Goal: Information Seeking & Learning: Learn about a topic

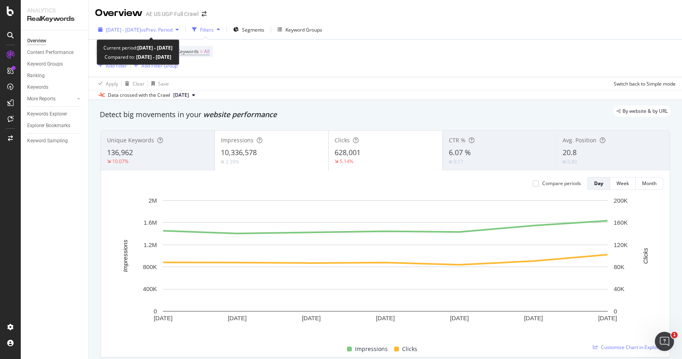
click at [173, 28] on span "vs Prev. Period" at bounding box center [157, 29] width 32 height 7
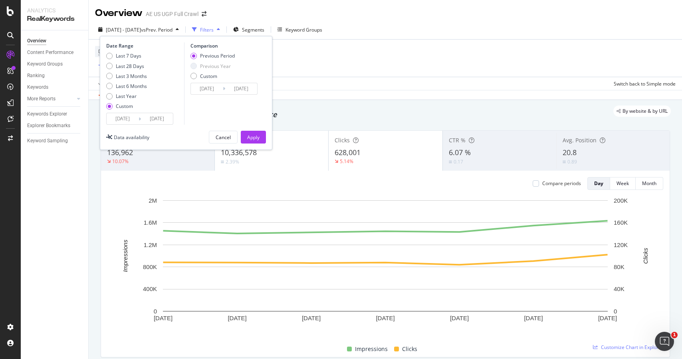
click at [127, 117] on input "[DATE]" at bounding box center [123, 118] width 32 height 11
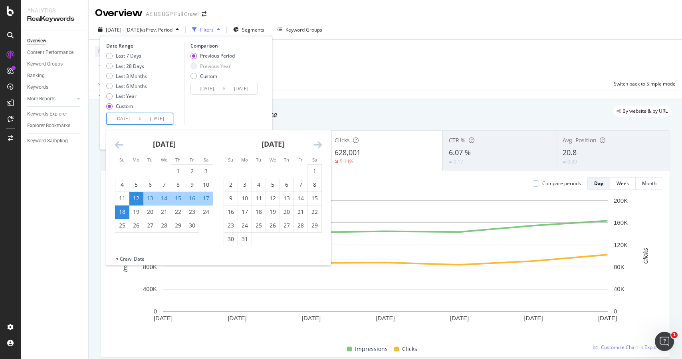
click at [321, 143] on icon "Move forward to switch to the next month." at bounding box center [317, 145] width 8 height 10
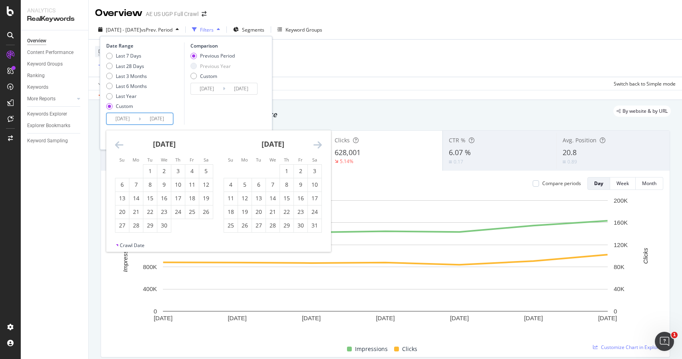
click at [321, 143] on icon "Move forward to switch to the next month." at bounding box center [317, 145] width 8 height 10
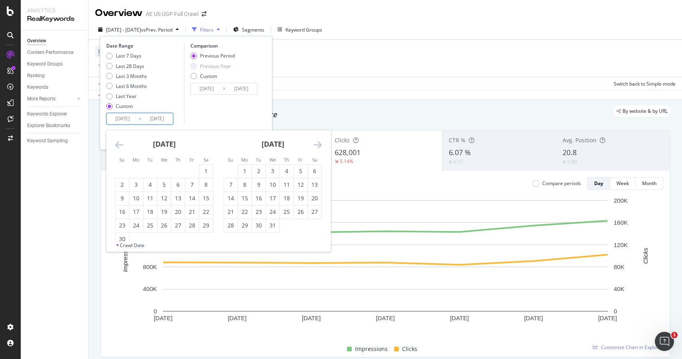
click at [321, 143] on icon "Move forward to switch to the next month." at bounding box center [317, 145] width 8 height 10
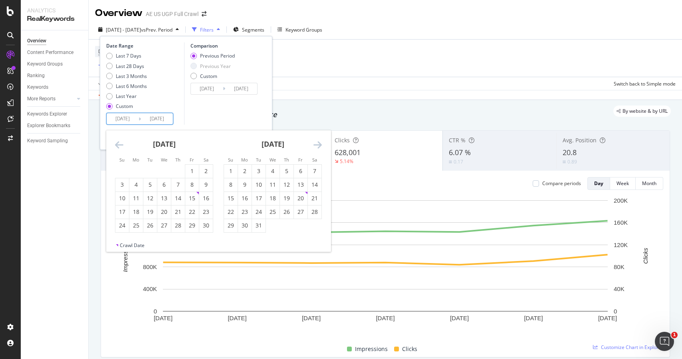
click at [321, 143] on icon "Move forward to switch to the next month." at bounding box center [317, 145] width 8 height 10
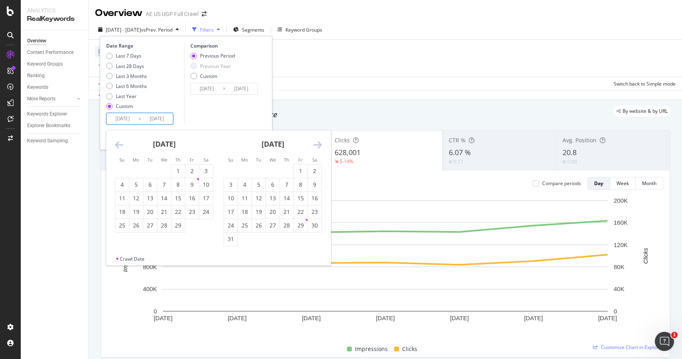
click at [321, 143] on icon "Move forward to switch to the next month." at bounding box center [317, 145] width 8 height 10
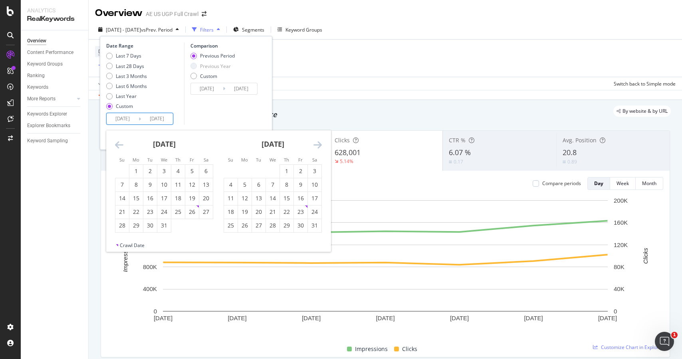
click at [321, 143] on icon "Move forward to switch to the next month." at bounding box center [317, 145] width 8 height 10
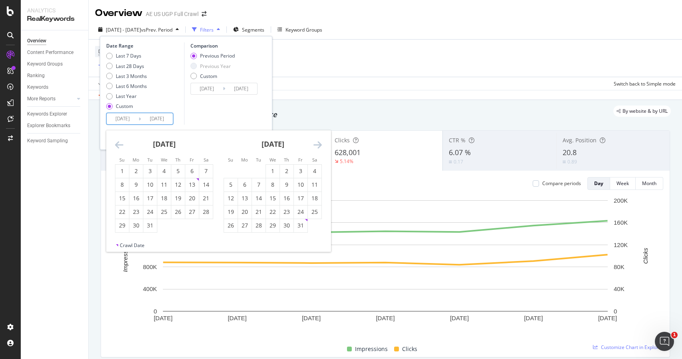
click at [321, 143] on icon "Move forward to switch to the next month." at bounding box center [317, 145] width 8 height 10
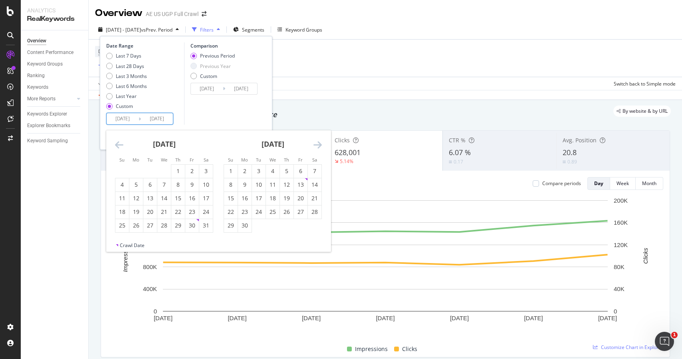
click at [321, 143] on icon "Move forward to switch to the next month." at bounding box center [317, 145] width 8 height 10
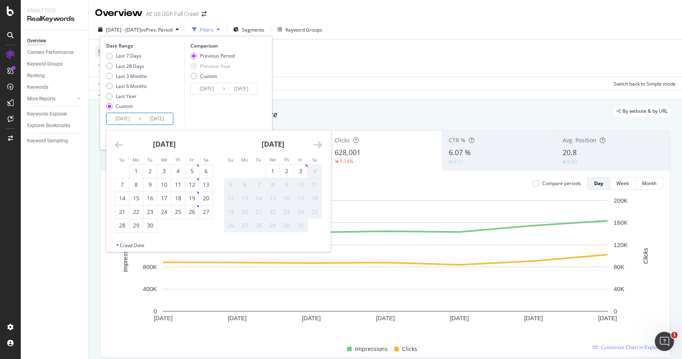
click at [321, 143] on icon "Move forward to switch to the next month." at bounding box center [317, 145] width 8 height 10
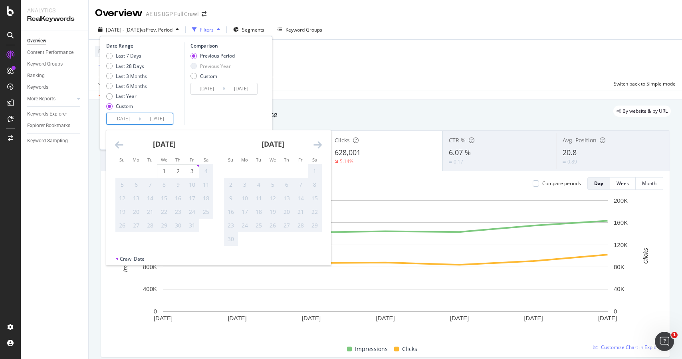
click at [115, 146] on icon "Move backward to switch to the previous month." at bounding box center [119, 145] width 8 height 10
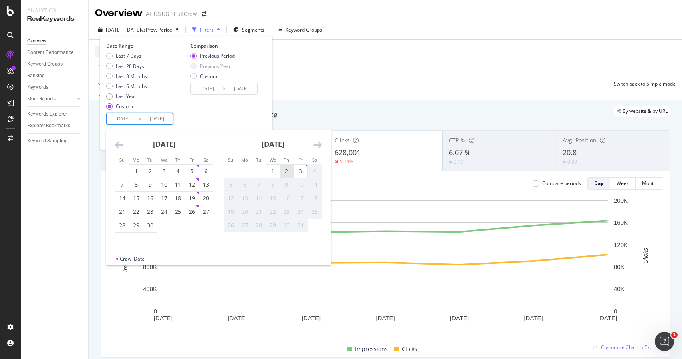
click at [283, 168] on div "2" at bounding box center [287, 171] width 14 height 8
type input "[DATE]"
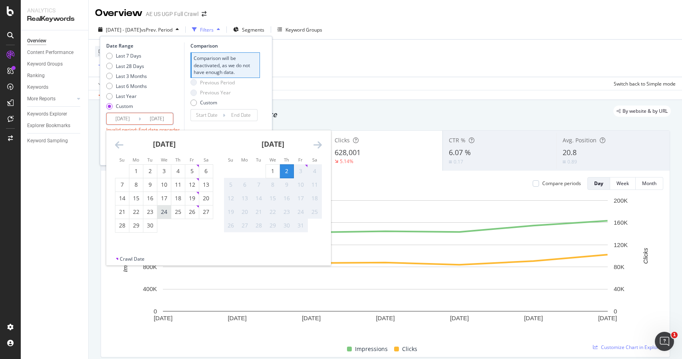
click at [163, 212] on div "24" at bounding box center [164, 212] width 14 height 8
type input "[DATE]"
click at [284, 166] on div "2" at bounding box center [287, 171] width 14 height 13
type input "[DATE]"
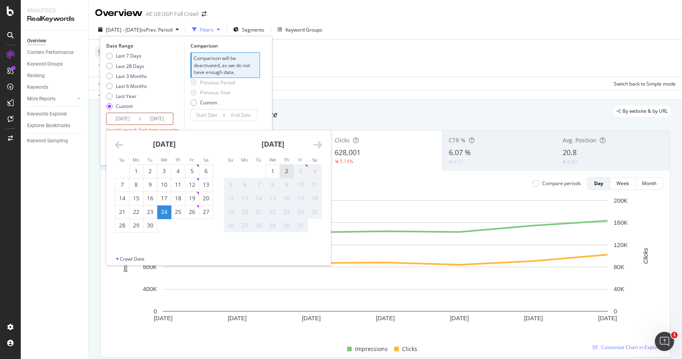
type input "[DATE]"
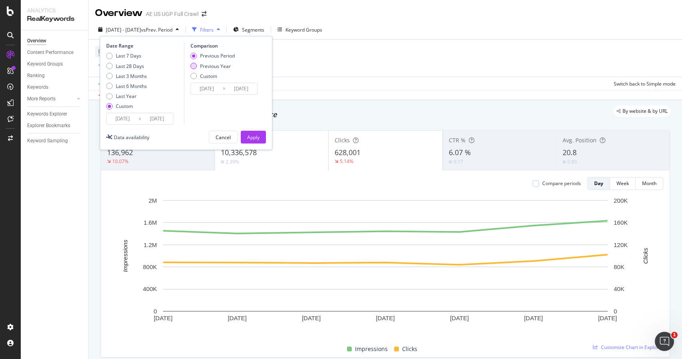
click at [217, 65] on div "Previous Year" at bounding box center [215, 66] width 31 height 7
type input "[DATE]"
click at [256, 140] on div "Apply" at bounding box center [253, 137] width 12 height 7
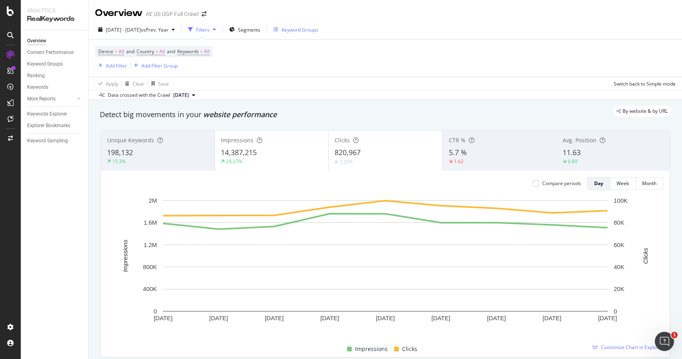
click at [307, 29] on div "Keyword Groups" at bounding box center [300, 29] width 37 height 7
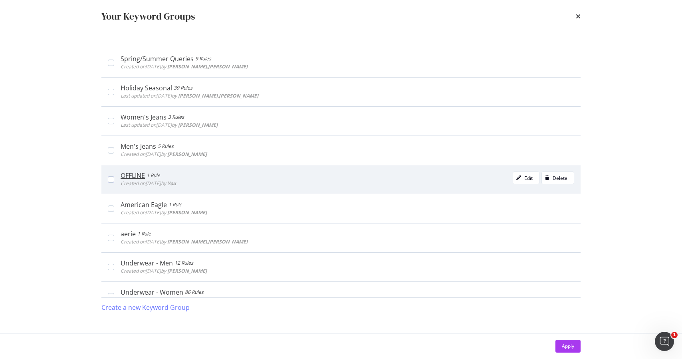
scroll to position [97, 0]
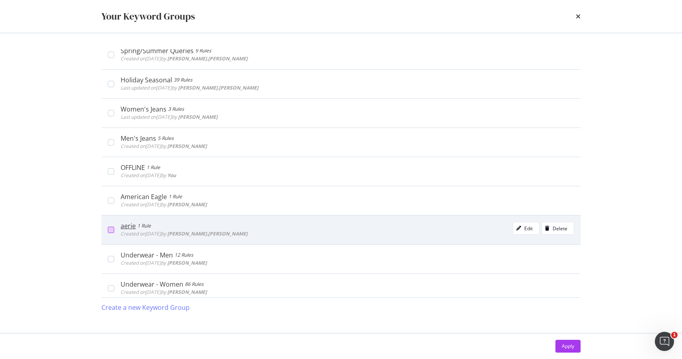
click at [111, 230] on div "modal" at bounding box center [111, 229] width 6 height 6
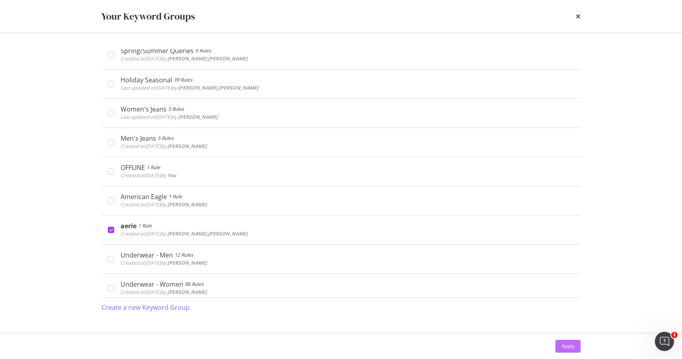
click at [570, 345] on div "Apply" at bounding box center [568, 345] width 12 height 7
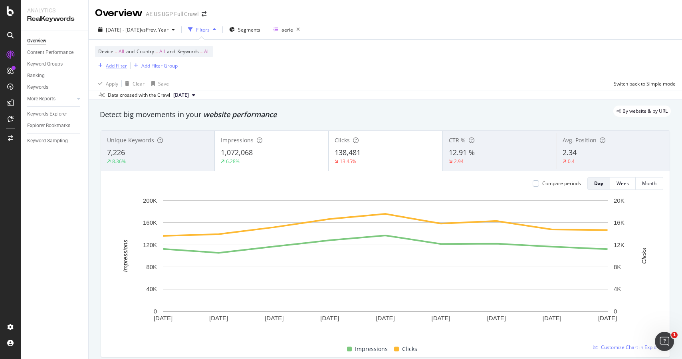
click at [116, 66] on div "Add Filter" at bounding box center [116, 65] width 21 height 7
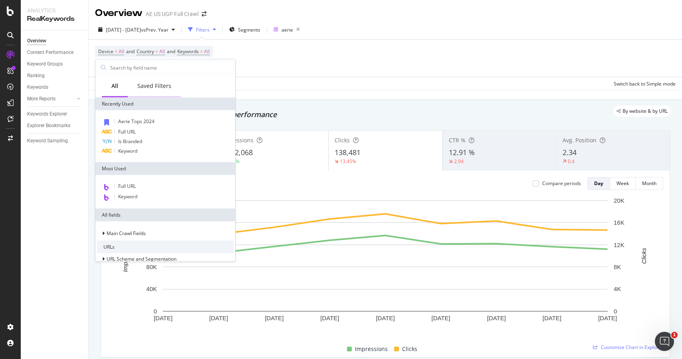
click at [156, 88] on div "Saved Filters" at bounding box center [154, 86] width 34 height 8
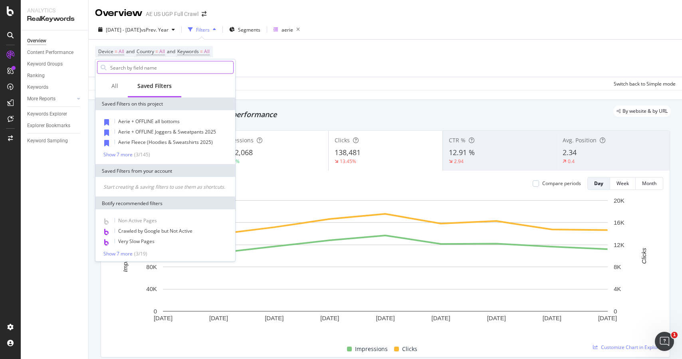
click at [151, 67] on input "text" at bounding box center [171, 67] width 124 height 12
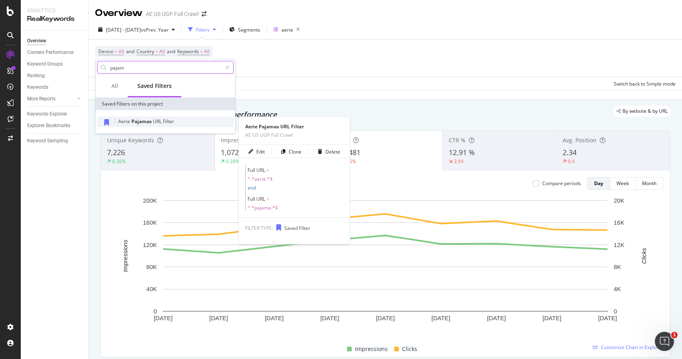
type input "pajam"
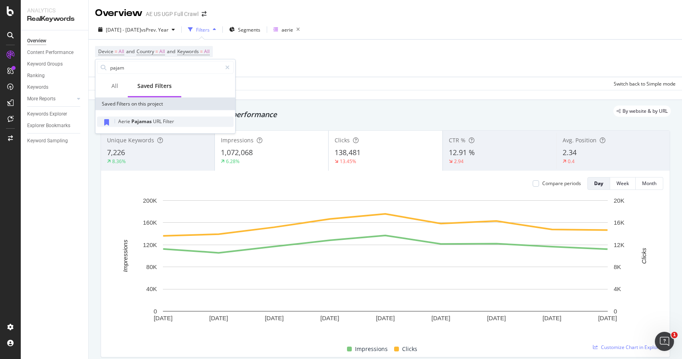
click at [159, 123] on span "URL" at bounding box center [158, 121] width 10 height 7
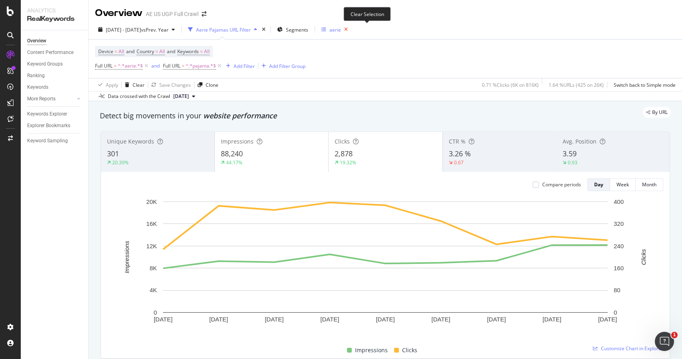
click at [351, 31] on icon "button" at bounding box center [346, 29] width 10 height 11
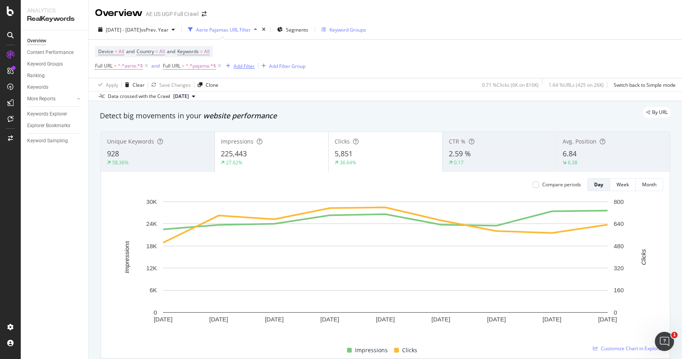
click at [246, 67] on div "Add Filter" at bounding box center [244, 66] width 21 height 7
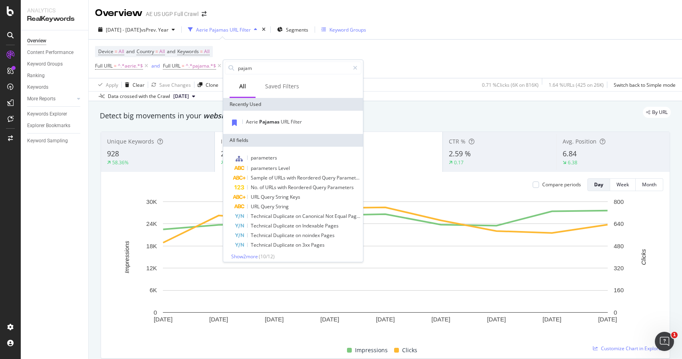
click at [365, 59] on div "Device = All and Country = All and Keywords = All Full URL = ^.*aerie.*$ and Fu…" at bounding box center [385, 59] width 581 height 38
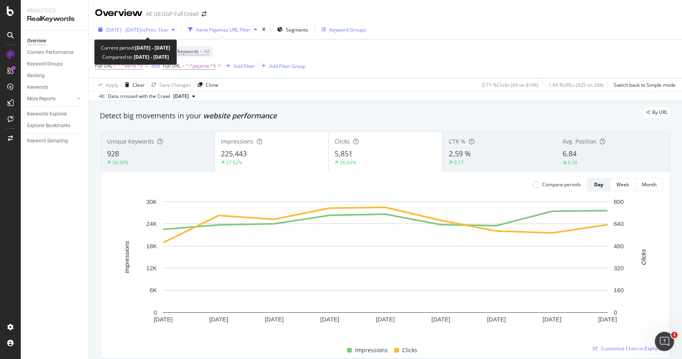
click at [164, 28] on span "vs Prev. Year" at bounding box center [155, 29] width 28 height 7
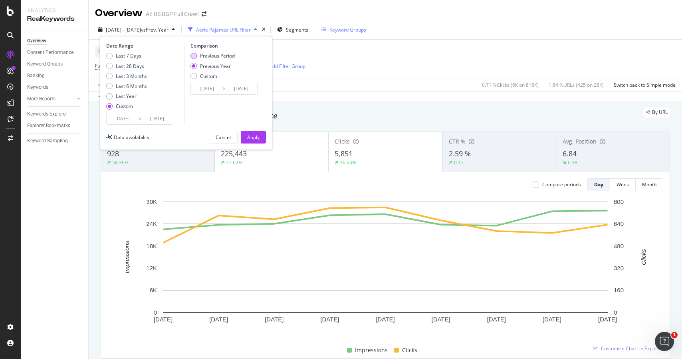
click at [212, 56] on div "Previous Period" at bounding box center [217, 55] width 35 height 7
type input "[DATE]"
click at [253, 140] on div "Apply" at bounding box center [253, 137] width 12 height 7
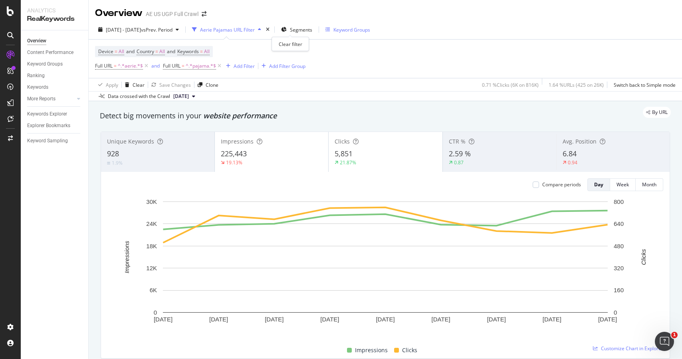
click at [271, 30] on div "times" at bounding box center [267, 30] width 7 height 8
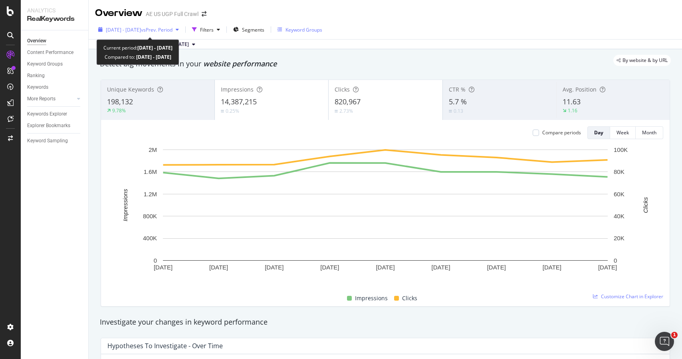
click at [182, 34] on div "[DATE] - [DATE] vs Prev. Period" at bounding box center [138, 30] width 87 height 12
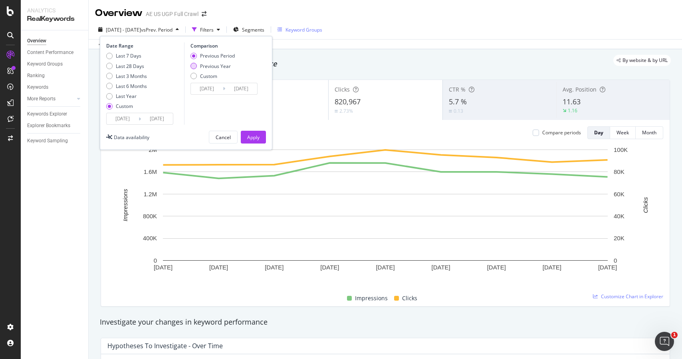
click at [218, 67] on div "Previous Year" at bounding box center [215, 66] width 31 height 7
type input "[DATE]"
click at [250, 136] on div "Apply" at bounding box center [253, 137] width 12 height 7
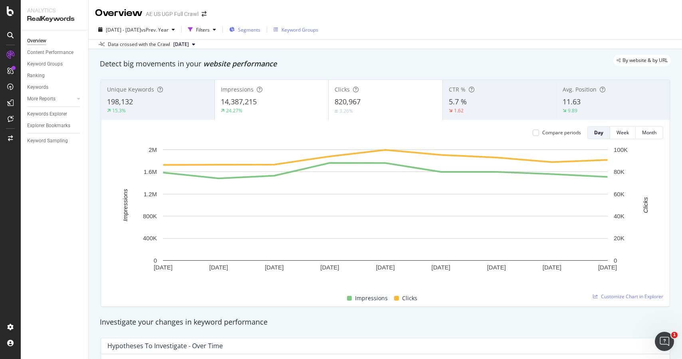
click at [260, 32] on span "Segments" at bounding box center [249, 29] width 22 height 7
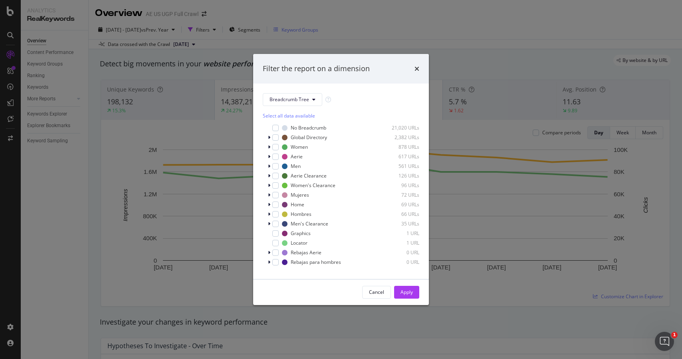
click at [420, 71] on div "Filter the report on a dimension" at bounding box center [341, 69] width 176 height 30
click at [415, 71] on icon "times" at bounding box center [417, 68] width 5 height 6
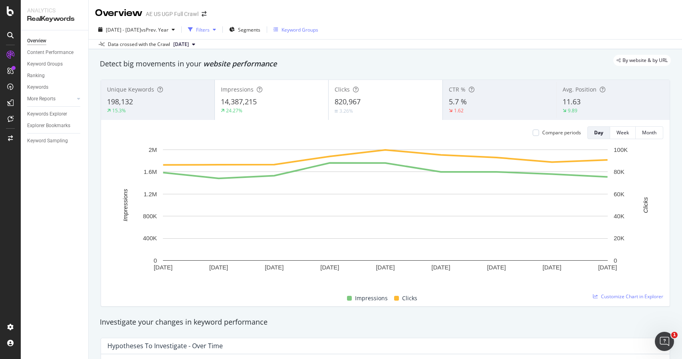
click at [210, 29] on div "Filters" at bounding box center [203, 29] width 14 height 7
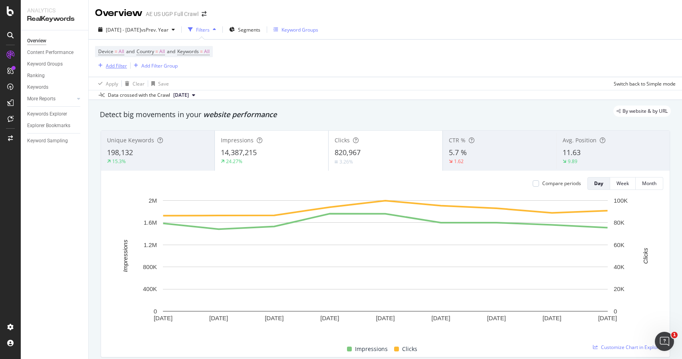
click at [113, 65] on div "Add Filter" at bounding box center [116, 65] width 21 height 7
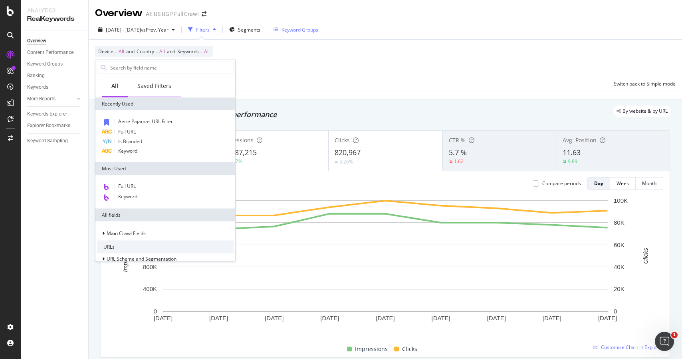
click at [145, 83] on div "Saved Filters" at bounding box center [154, 86] width 34 height 8
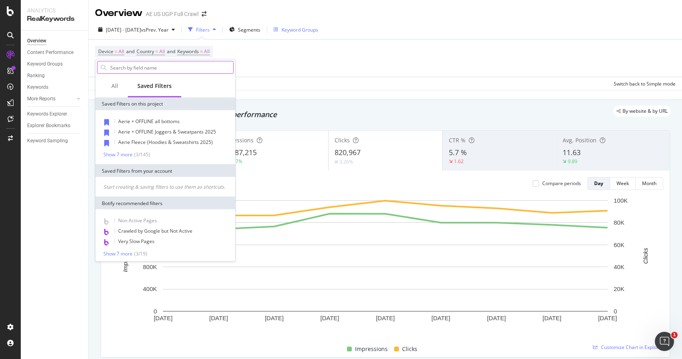
click at [141, 69] on input "text" at bounding box center [171, 67] width 124 height 12
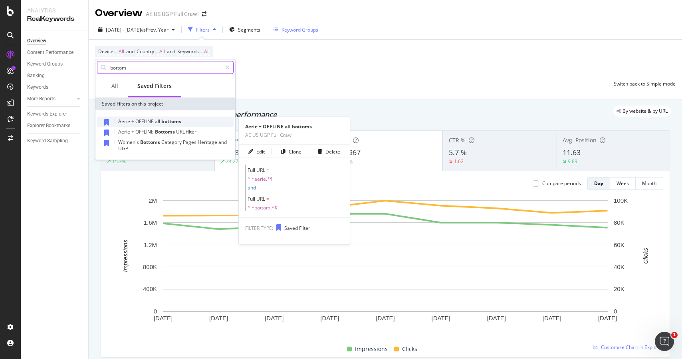
type input "bottom"
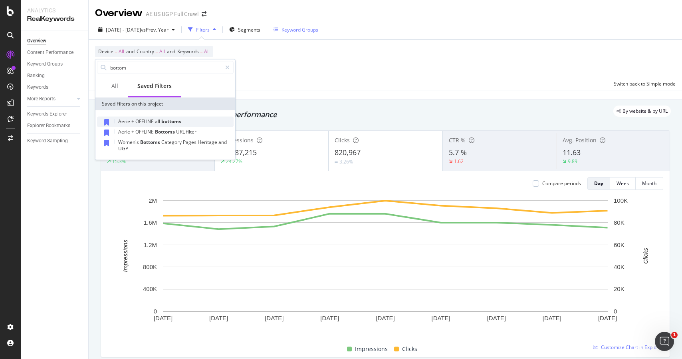
click at [133, 125] on div "Aerie + OFFLINE all bottoms" at bounding box center [165, 122] width 137 height 10
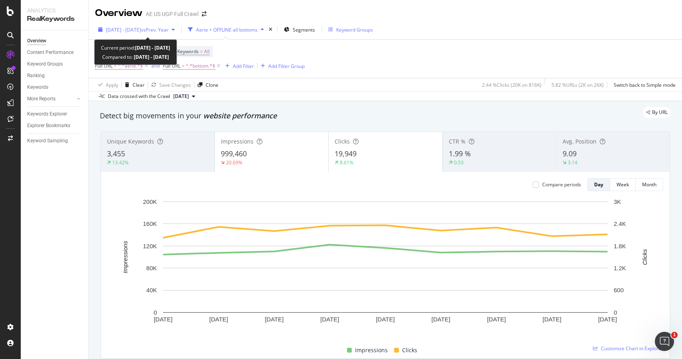
click at [169, 30] on span "vs Prev. Year" at bounding box center [155, 29] width 28 height 7
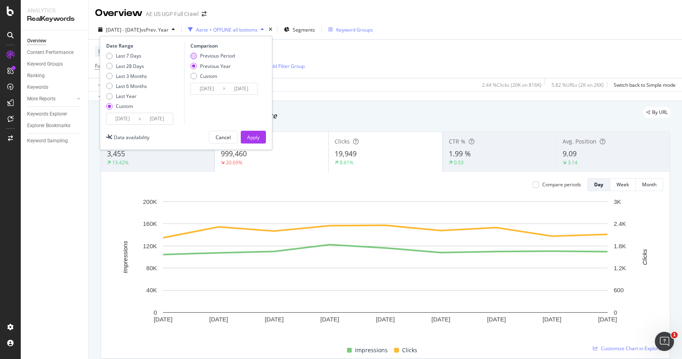
click at [210, 56] on div "Previous Period" at bounding box center [217, 55] width 35 height 7
type input "[DATE]"
click at [255, 139] on div "Apply" at bounding box center [253, 137] width 12 height 7
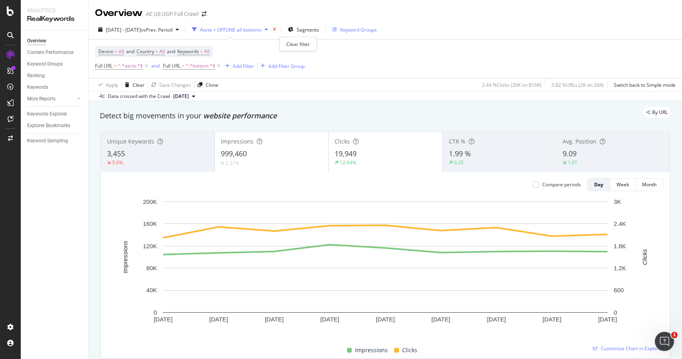
click at [276, 29] on icon "times" at bounding box center [275, 29] width 4 height 5
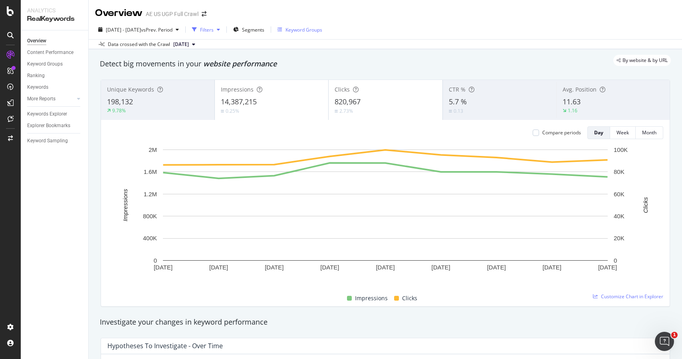
click at [214, 32] on div "Filters" at bounding box center [207, 29] width 14 height 7
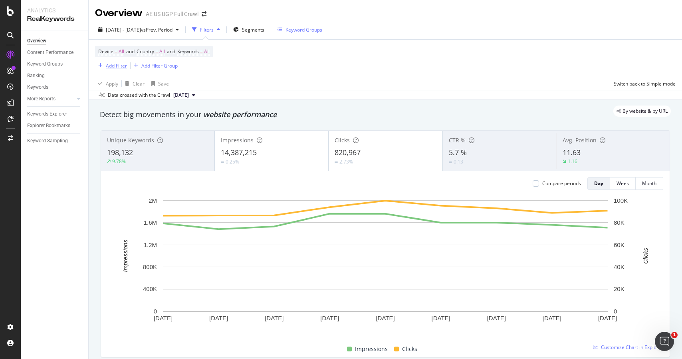
click at [117, 67] on div "Add Filter" at bounding box center [116, 65] width 21 height 7
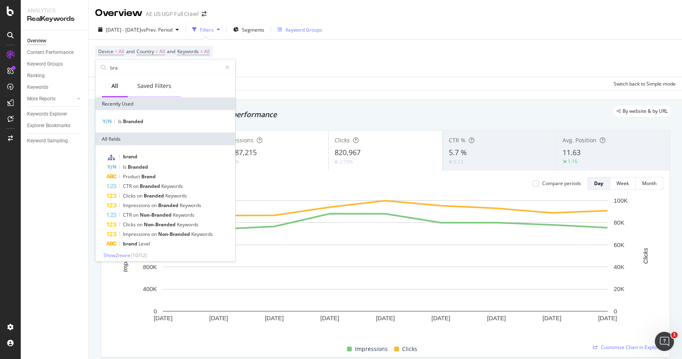
type input "bra"
click at [154, 88] on div "Saved Filters" at bounding box center [154, 86] width 34 height 8
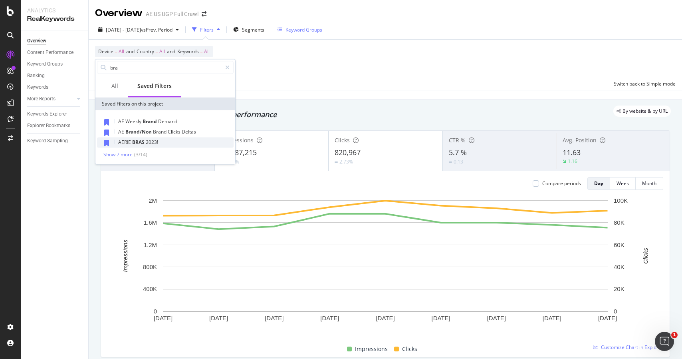
click at [154, 142] on span "2023!" at bounding box center [152, 142] width 12 height 7
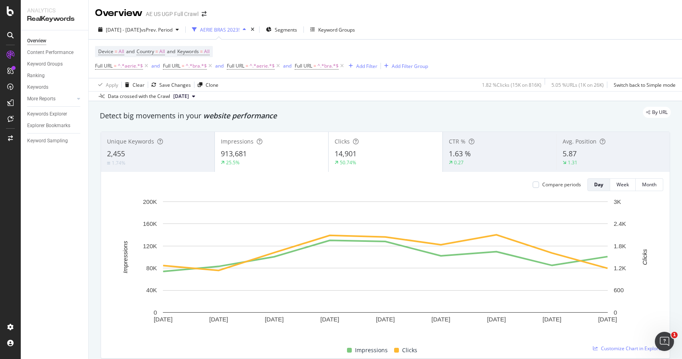
click at [278, 49] on div "Device = All and Country = All and Keywords = All Full URL = ^.*aerie.*$ and Fu…" at bounding box center [261, 59] width 333 height 26
click at [312, 46] on div "Device = All and Country = All and Keywords = All Full URL = ^.*aerie.*$ and Fu…" at bounding box center [385, 59] width 581 height 38
click at [205, 52] on span "Keywords = All" at bounding box center [193, 51] width 32 height 7
click at [202, 71] on icon "button" at bounding box center [202, 70] width 3 height 5
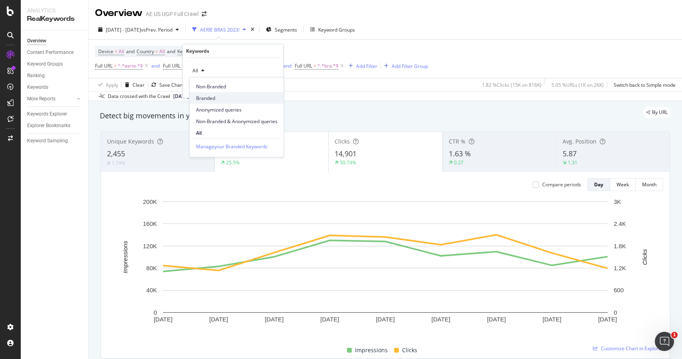
click at [205, 99] on span "Branded" at bounding box center [236, 97] width 81 height 7
click at [272, 88] on div "Apply" at bounding box center [271, 87] width 12 height 7
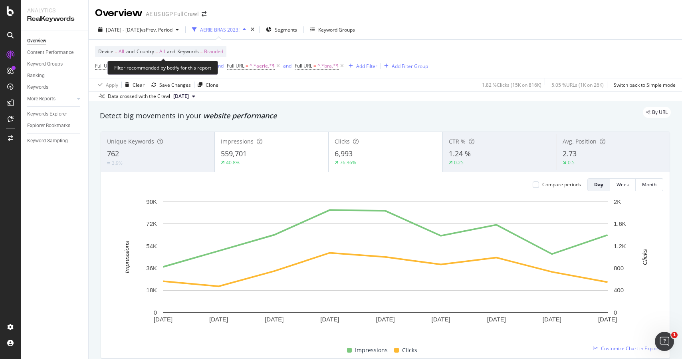
click at [216, 53] on span "Branded" at bounding box center [213, 51] width 19 height 11
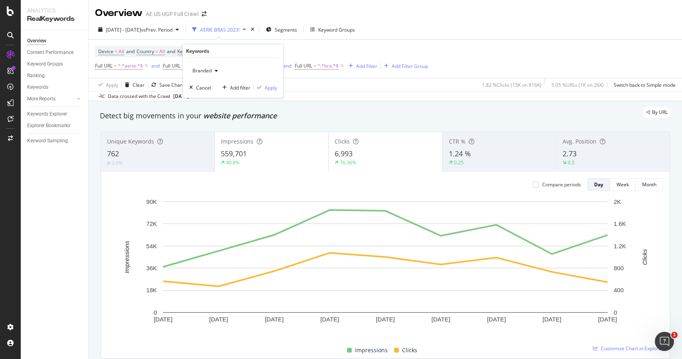
click at [216, 70] on icon "button" at bounding box center [216, 70] width 3 height 5
click at [215, 84] on span "Non-Branded" at bounding box center [236, 86] width 81 height 7
click at [271, 85] on div "Apply" at bounding box center [271, 87] width 12 height 7
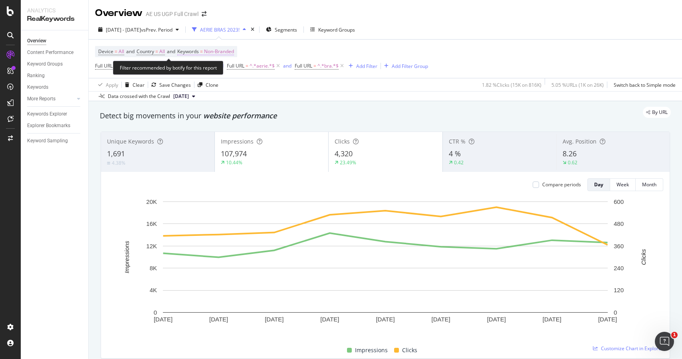
click at [231, 56] on span "Non-Branded" at bounding box center [219, 51] width 30 height 11
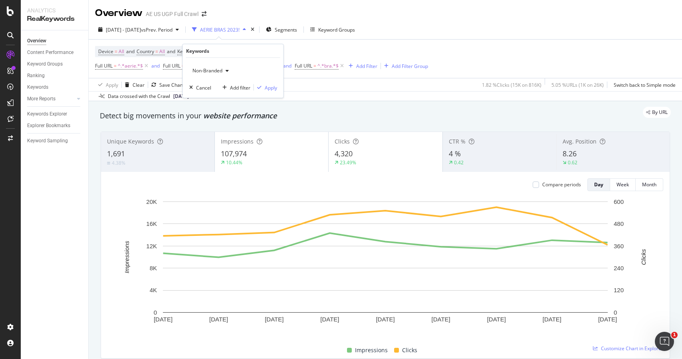
click at [220, 69] on span "Non-Branded" at bounding box center [205, 70] width 33 height 7
click at [222, 131] on span "All" at bounding box center [236, 132] width 81 height 7
click at [264, 86] on div "button" at bounding box center [259, 87] width 11 height 5
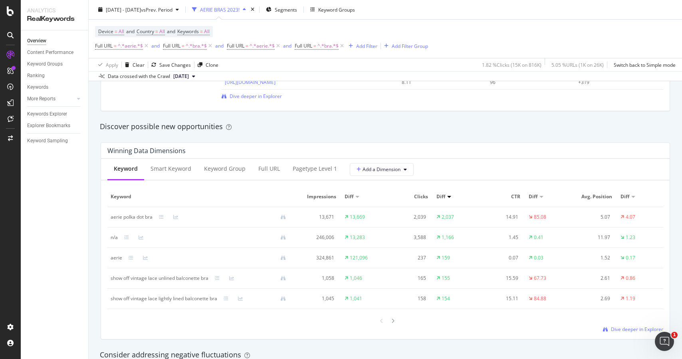
scroll to position [662, 0]
click at [301, 132] on div "Discover possible new opportunities" at bounding box center [385, 126] width 579 height 18
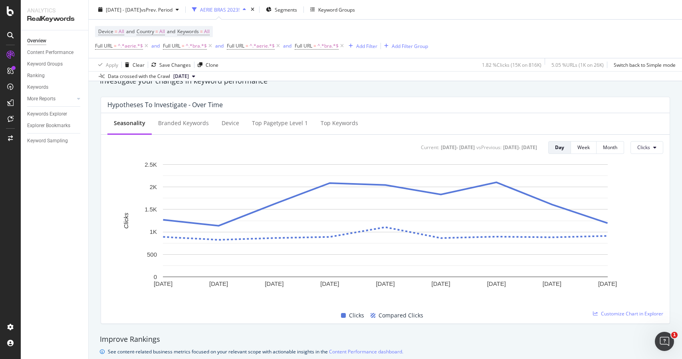
scroll to position [0, 0]
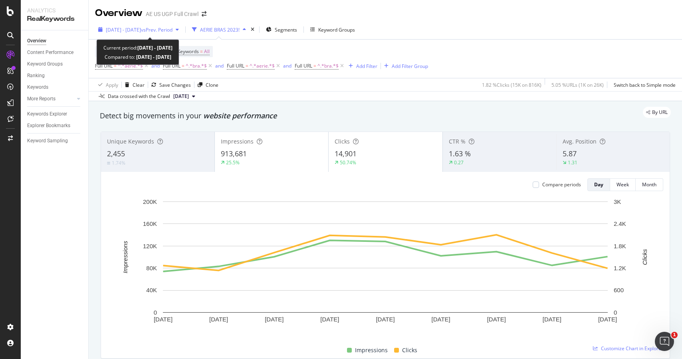
click at [141, 26] on span "[DATE] - [DATE]" at bounding box center [123, 29] width 35 height 7
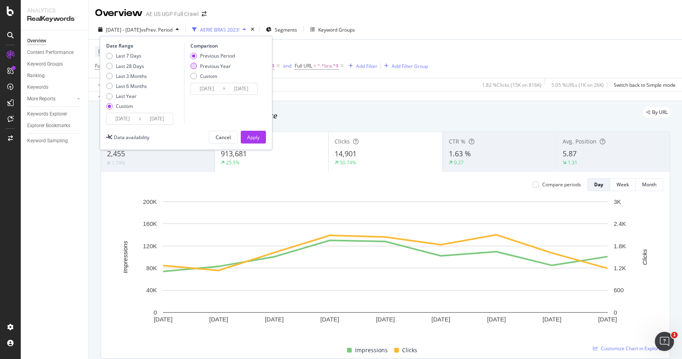
click at [208, 67] on div "Previous Year" at bounding box center [215, 66] width 31 height 7
type input "[DATE]"
click at [253, 142] on div "Apply" at bounding box center [253, 137] width 12 height 12
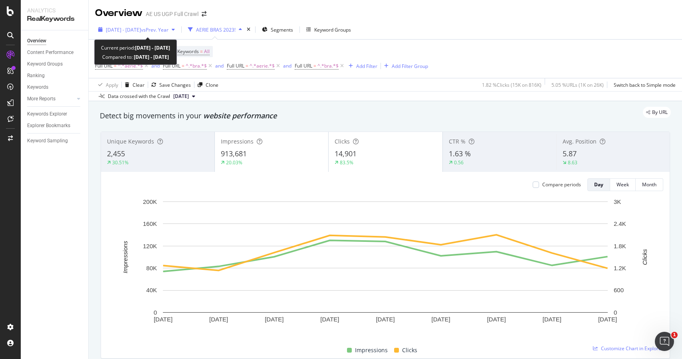
click at [169, 30] on span "vs Prev. Year" at bounding box center [155, 29] width 28 height 7
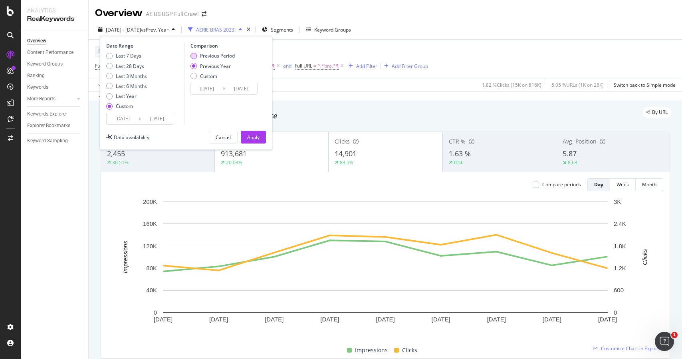
click at [212, 58] on div "Previous Period" at bounding box center [217, 55] width 35 height 7
type input "[DATE]"
click at [256, 139] on div "Apply" at bounding box center [253, 137] width 12 height 7
